Goal: Find specific page/section

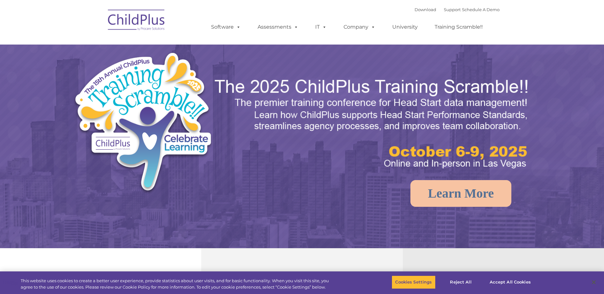
select select "MEDIUM"
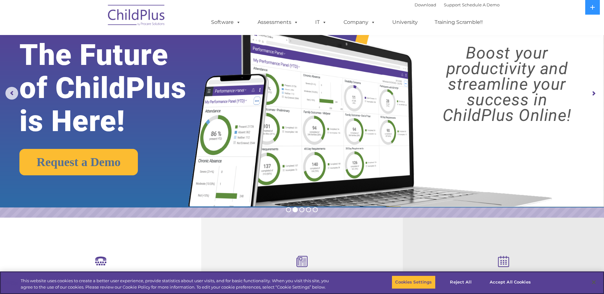
scroll to position [32, 0]
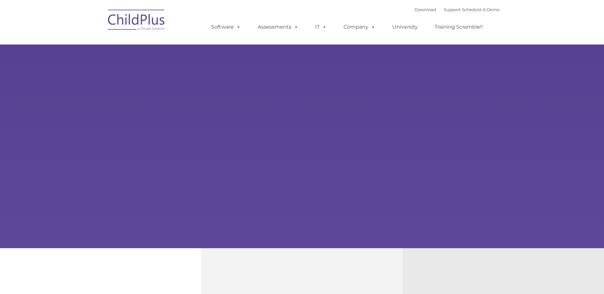
type input ""
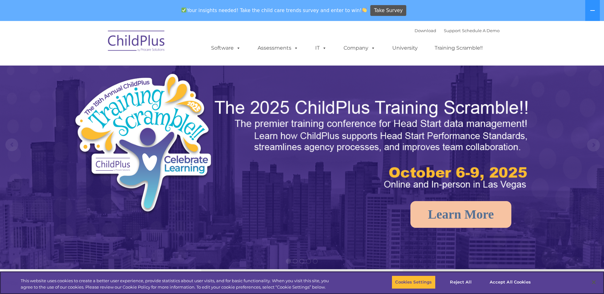
select select "MEDIUM"
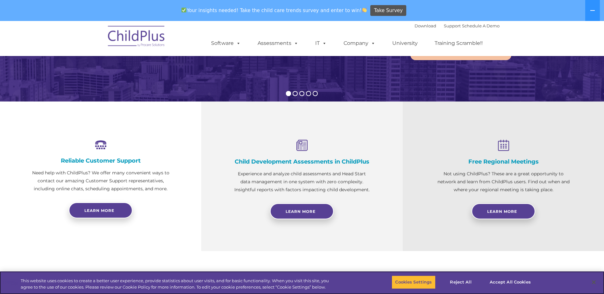
scroll to position [168, 0]
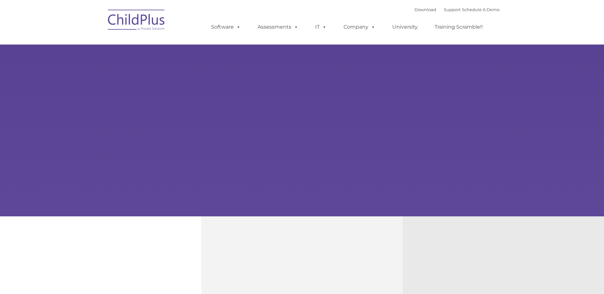
scroll to position [32, 0]
type input ""
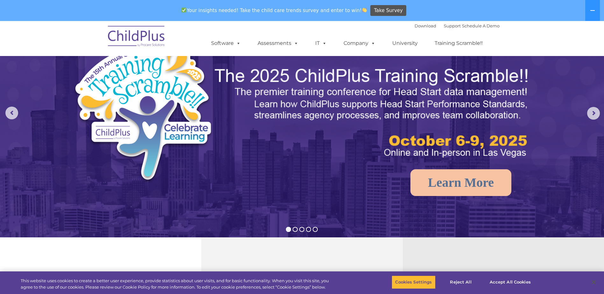
select select "MEDIUM"
